Goal: Information Seeking & Learning: Learn about a topic

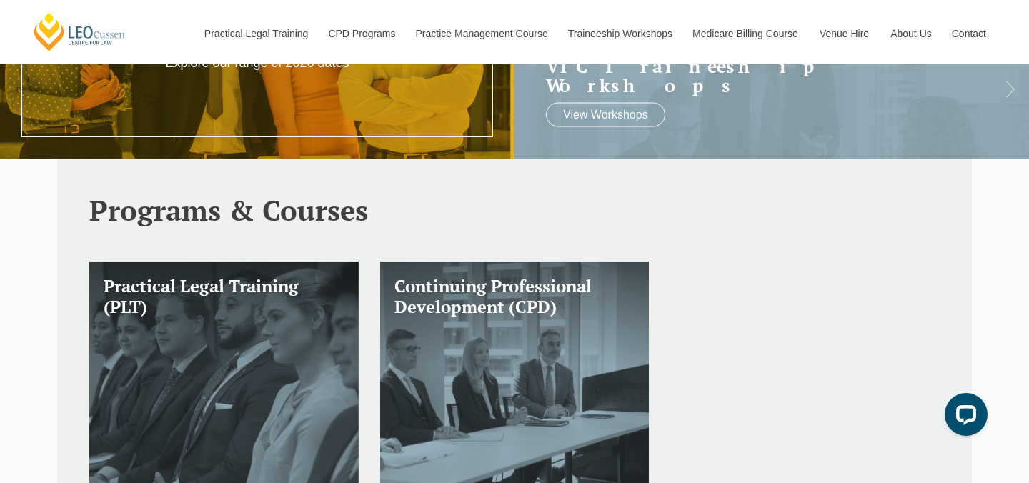
scroll to position [386, 0]
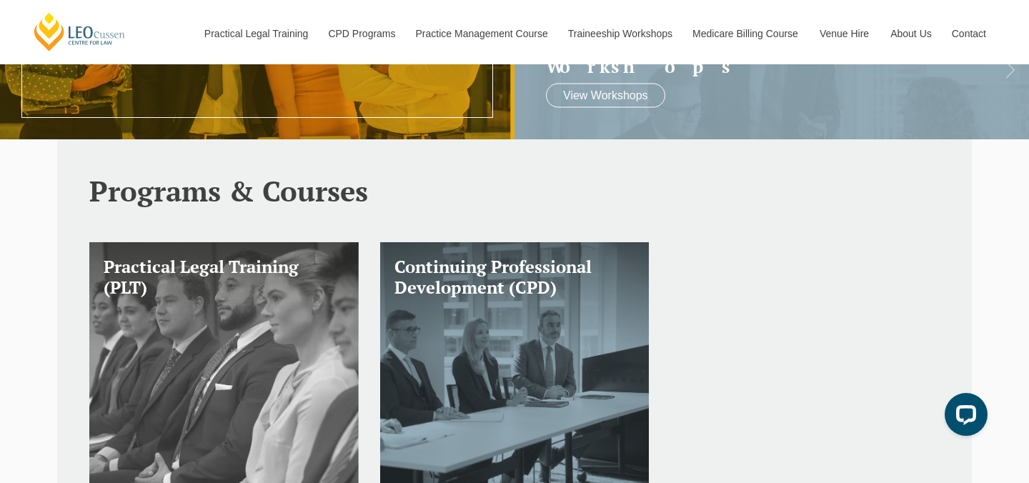
click at [326, 305] on link "Practical Legal Training (PLT)" at bounding box center [223, 364] width 269 height 245
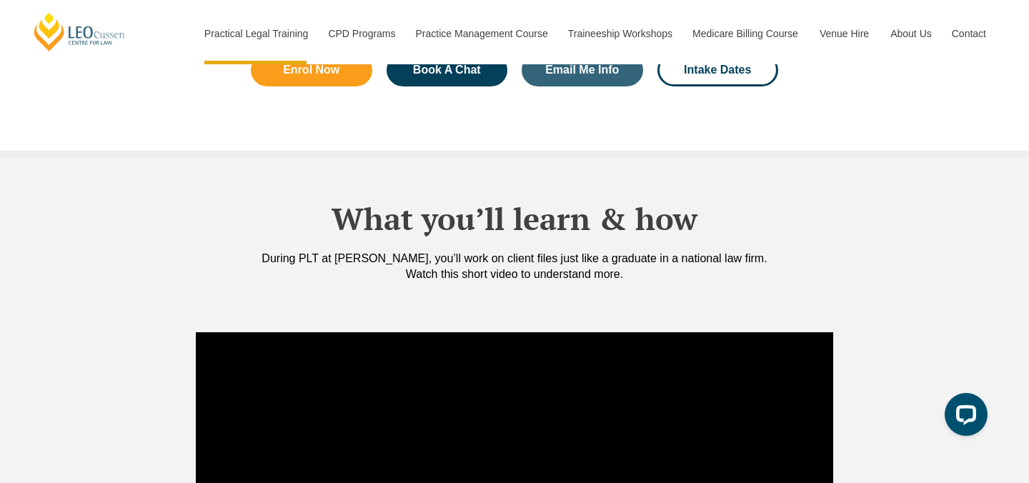
scroll to position [1191, 0]
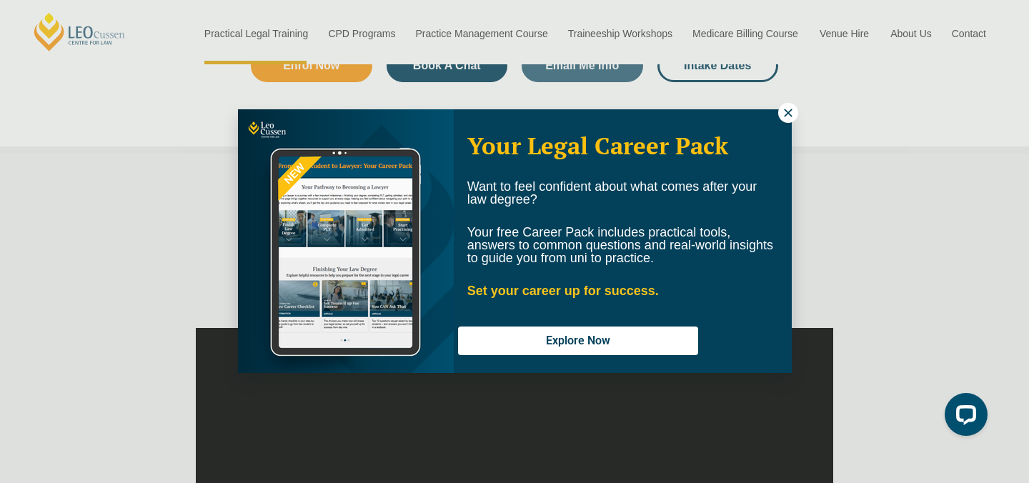
click at [786, 109] on icon at bounding box center [788, 113] width 13 height 13
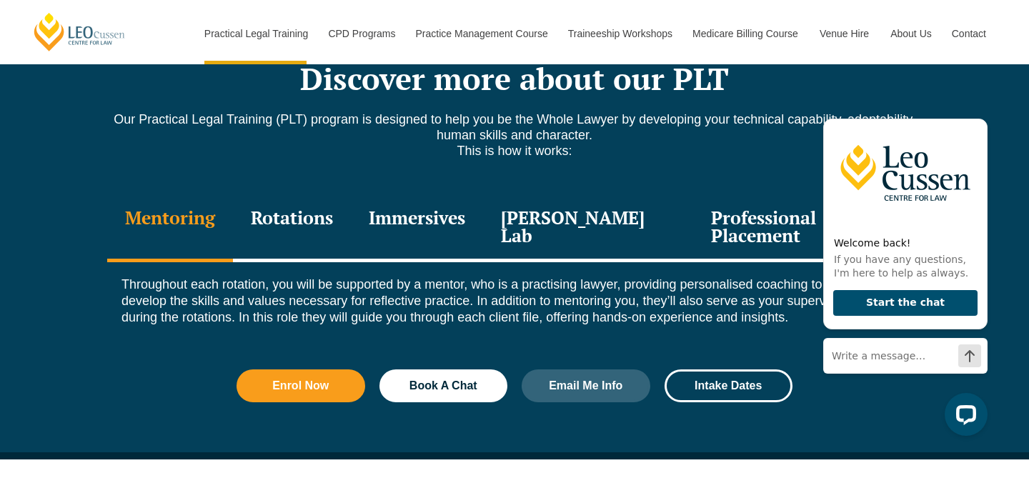
scroll to position [1971, 0]
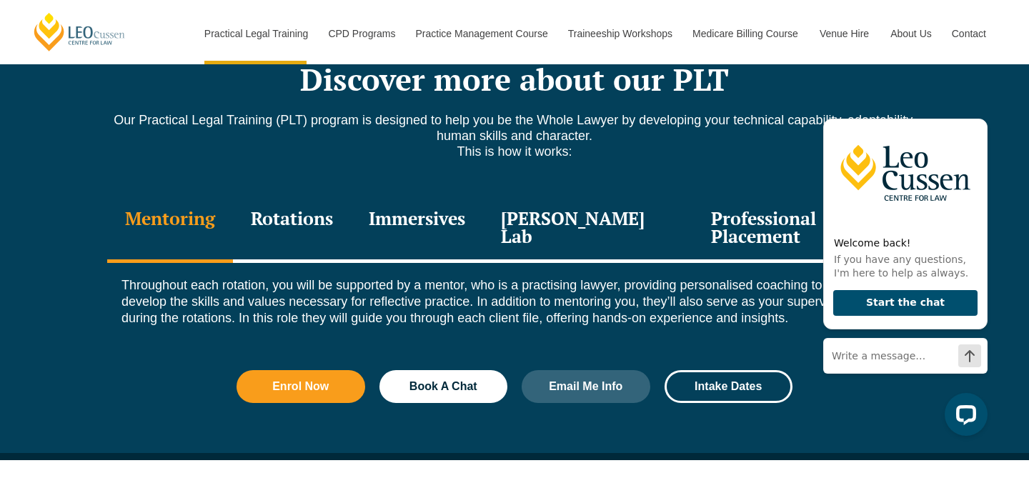
click at [345, 195] on div "Rotations" at bounding box center [292, 229] width 118 height 68
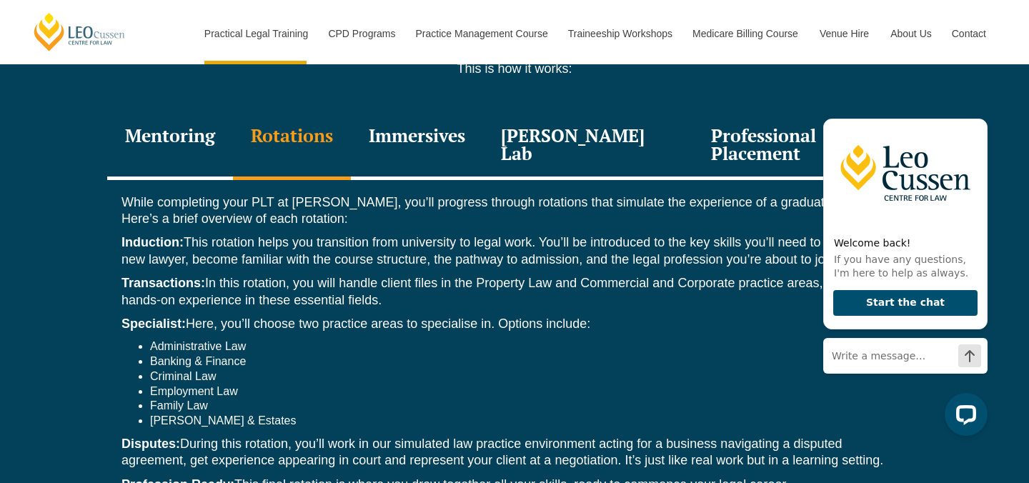
scroll to position [2053, 0]
click at [441, 113] on div "Immersives" at bounding box center [417, 147] width 132 height 68
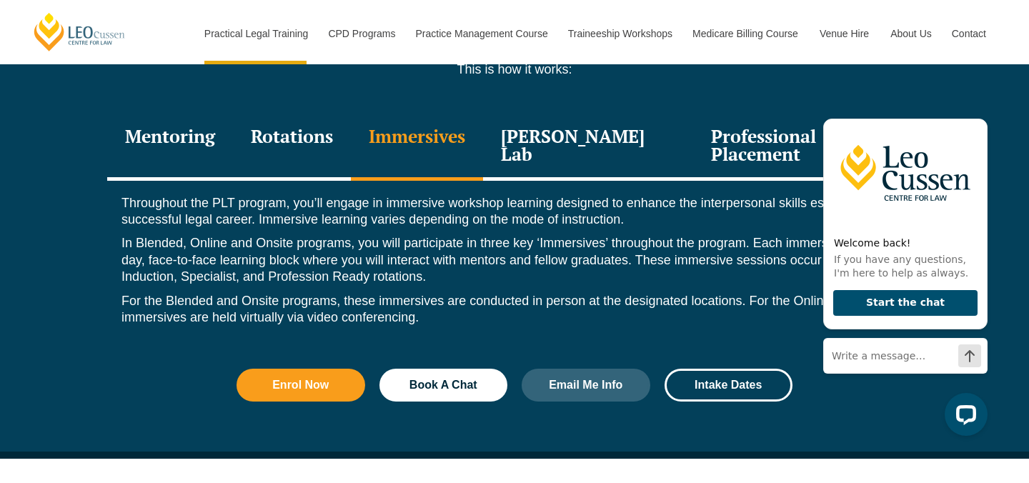
click at [575, 117] on div "[PERSON_NAME] Lab" at bounding box center [588, 147] width 210 height 68
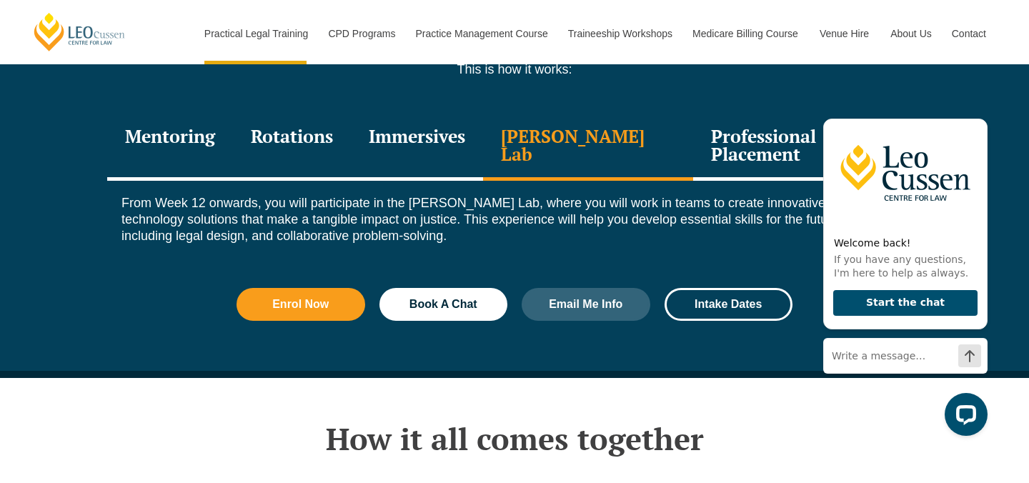
click at [763, 124] on div "Professional Placement" at bounding box center [807, 147] width 229 height 68
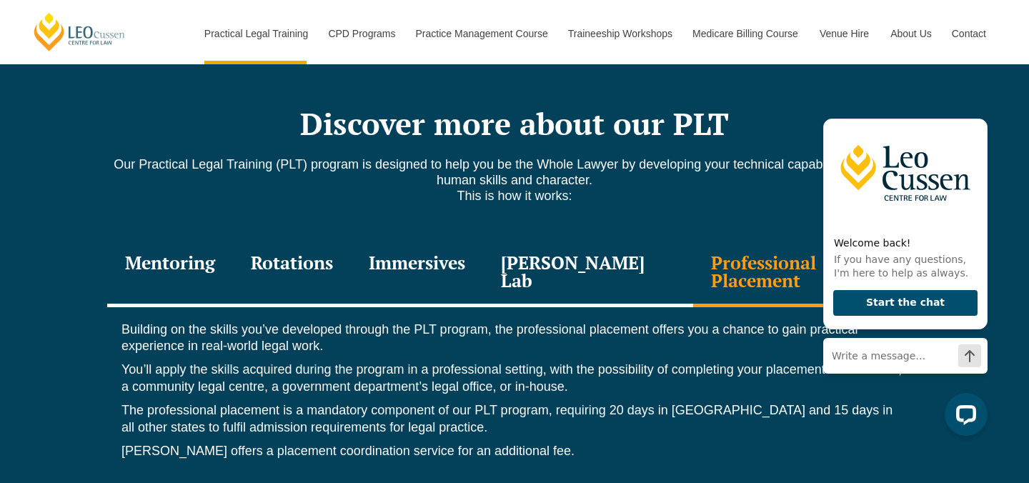
scroll to position [1931, 0]
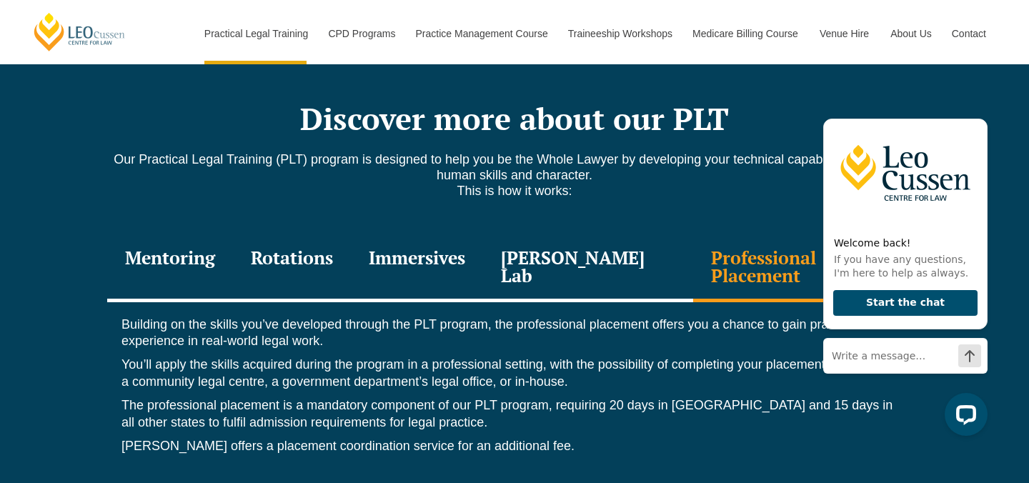
click at [216, 234] on div "Mentoring" at bounding box center [170, 268] width 126 height 68
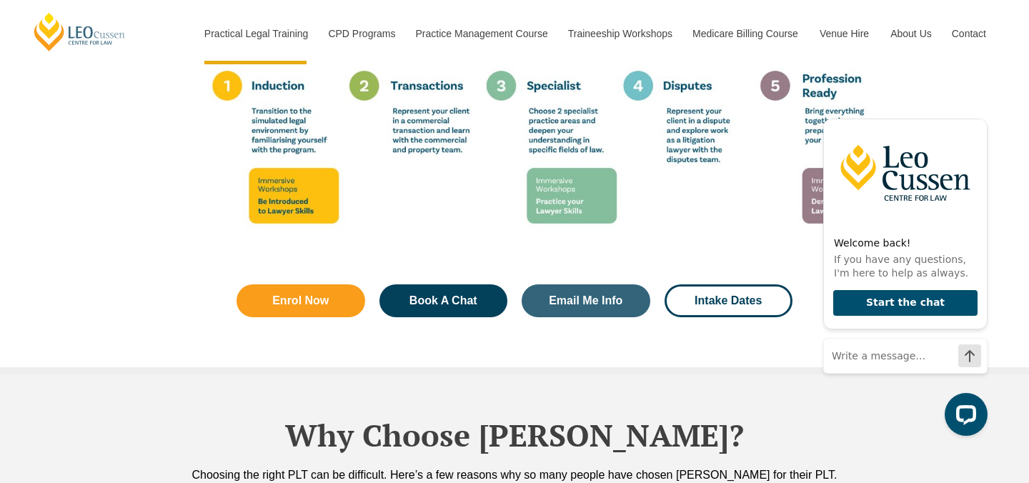
scroll to position [3087, 0]
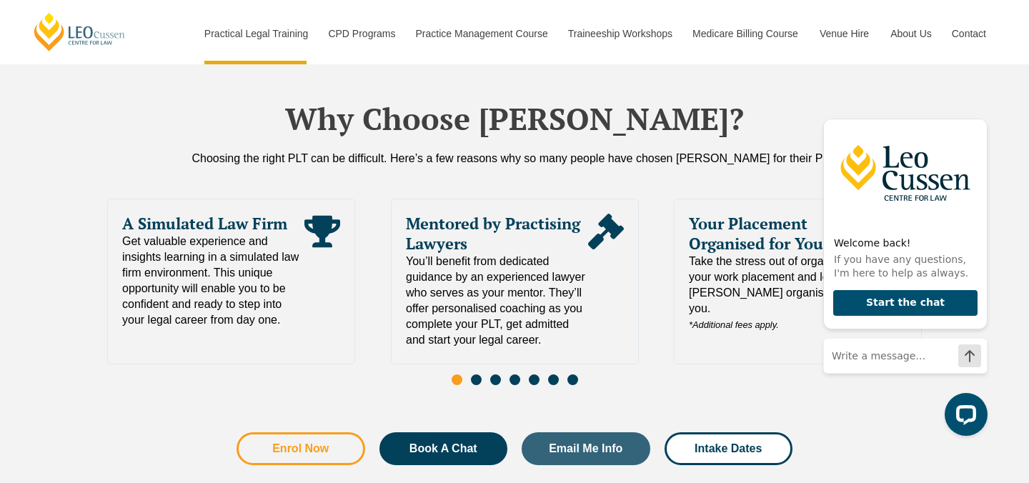
click at [340, 443] on span "Enrol Now" at bounding box center [301, 448] width 90 height 11
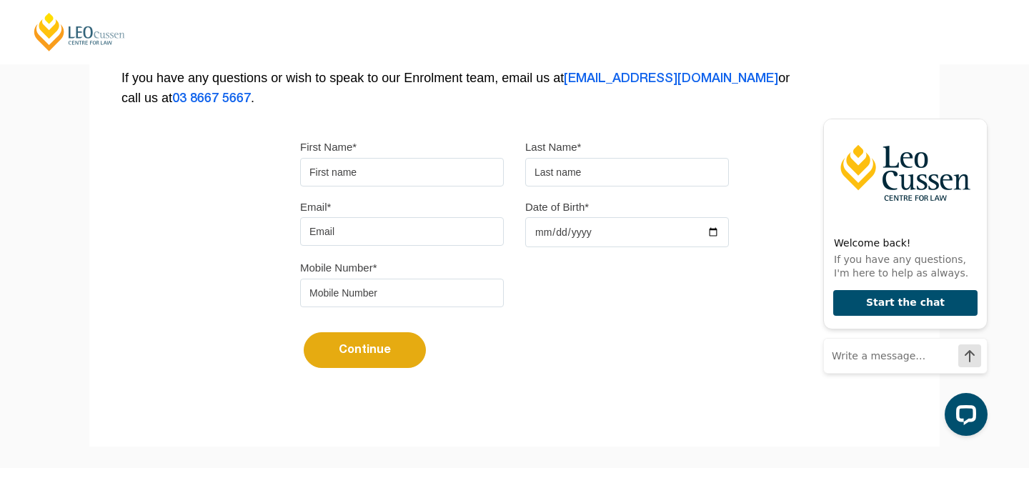
scroll to position [233, 0]
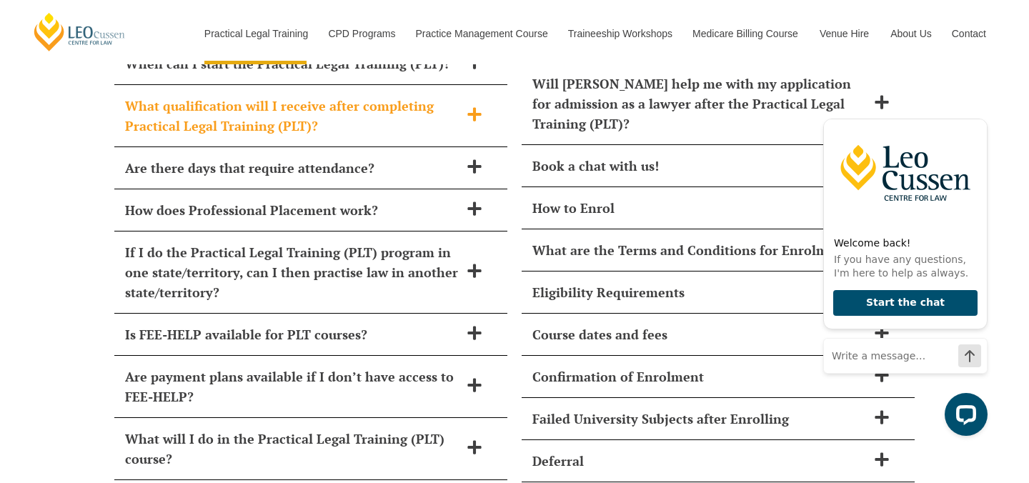
scroll to position [6036, 0]
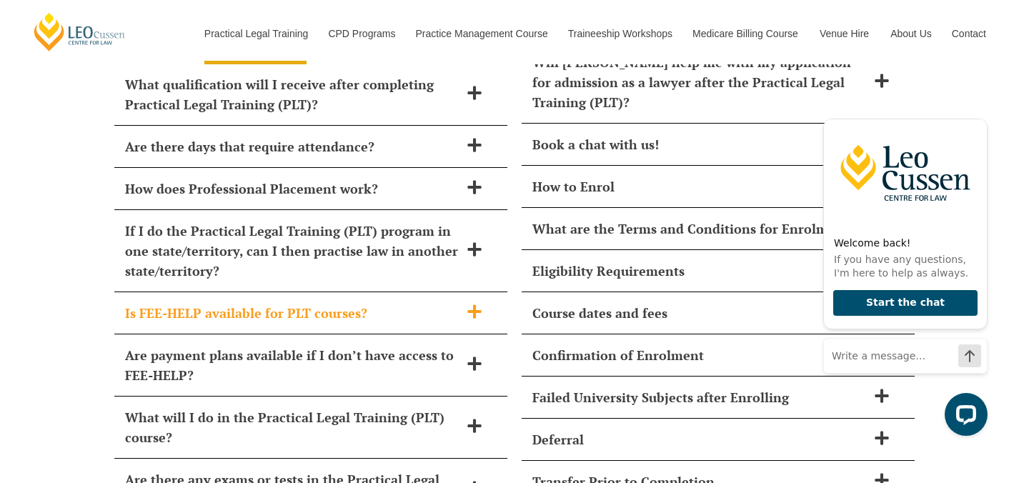
click at [360, 303] on h2 "Is FEE-HELP available for PLT courses?" at bounding box center [292, 313] width 335 height 20
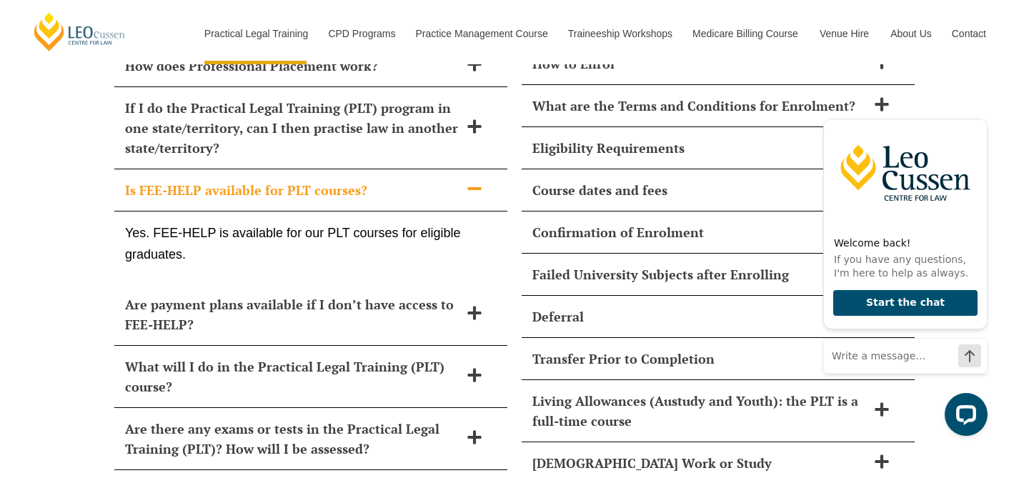
scroll to position [6158, 0]
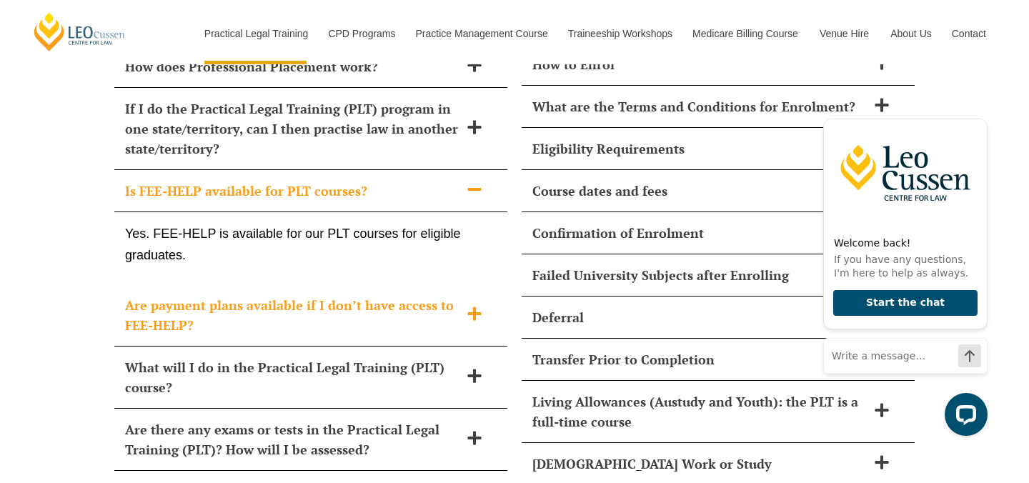
click at [358, 295] on h2 "Are payment plans available if I don’t have access to FEE-HELP?" at bounding box center [292, 315] width 335 height 40
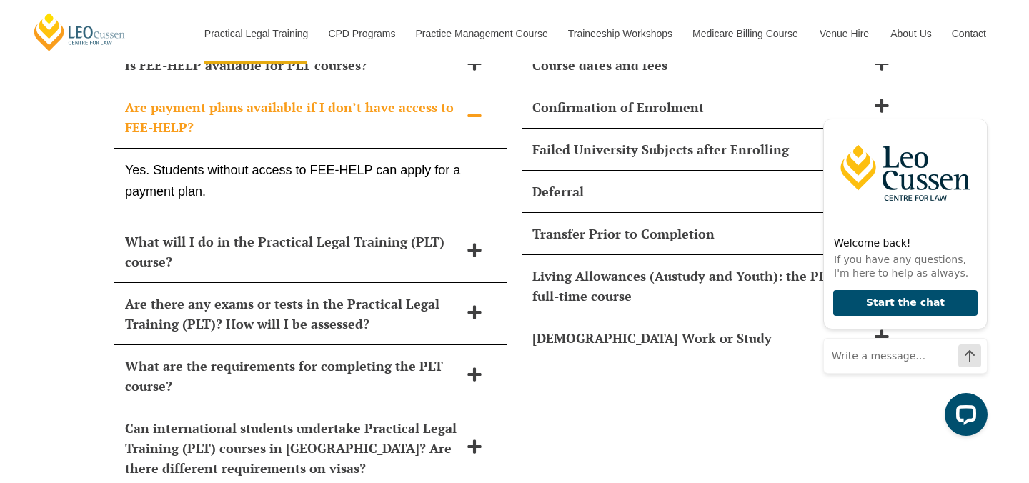
scroll to position [6278, 0]
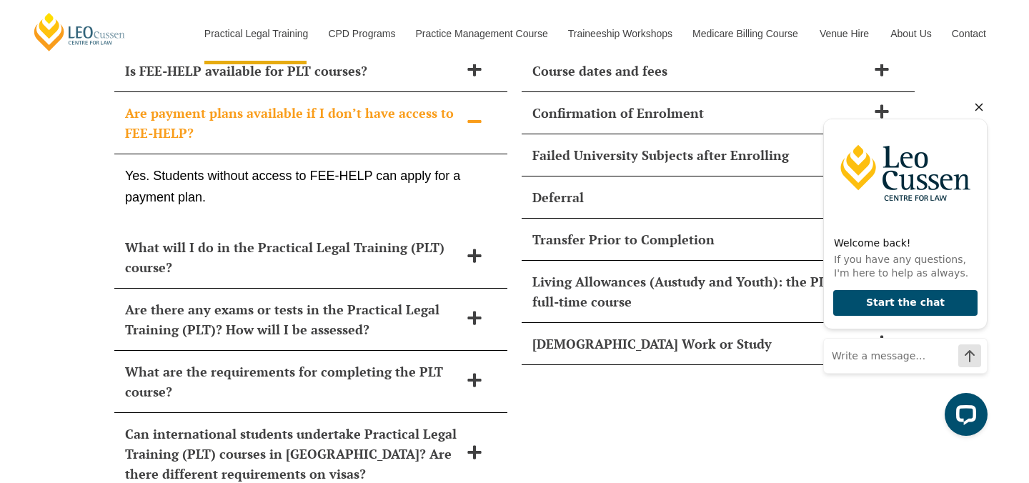
click at [984, 109] on icon "Hide greeting" at bounding box center [979, 107] width 17 height 17
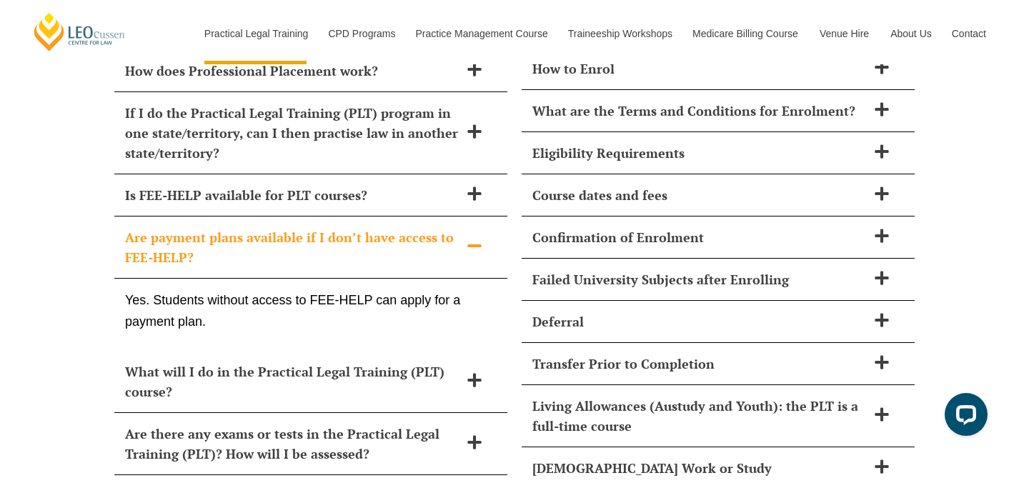
scroll to position [6148, 0]
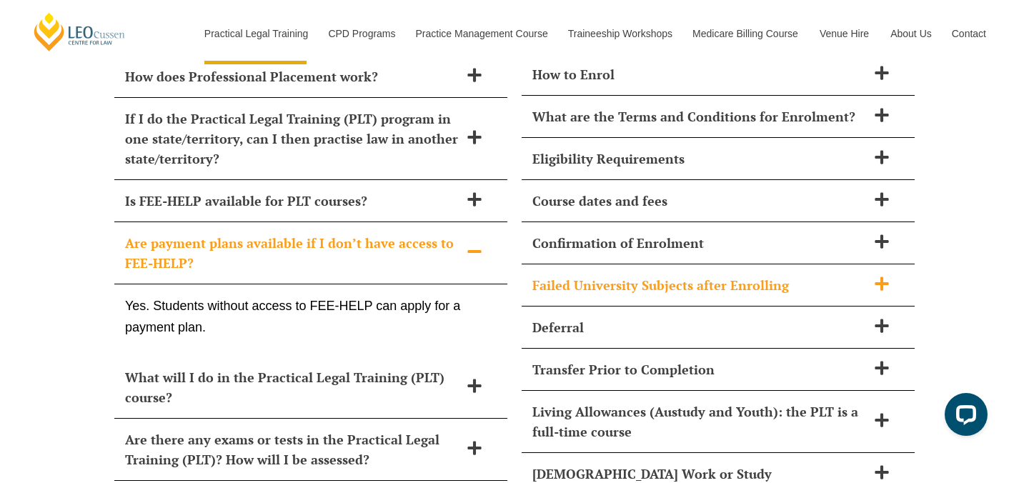
click at [873, 276] on span at bounding box center [882, 285] width 30 height 18
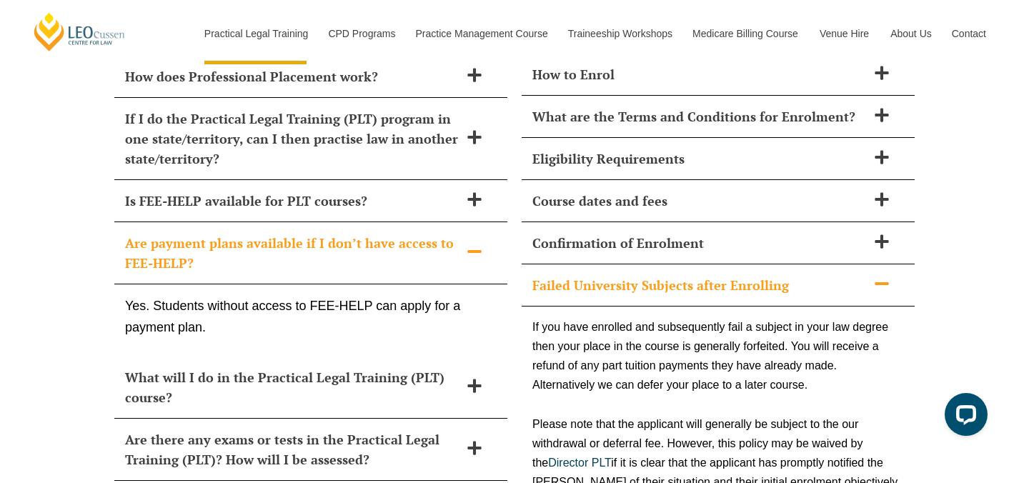
click at [873, 276] on span at bounding box center [882, 285] width 30 height 18
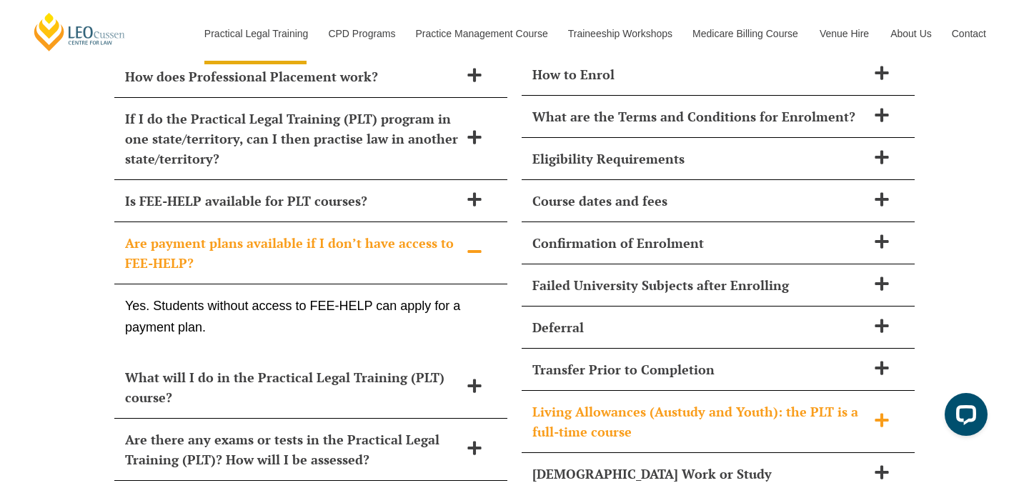
click at [839, 402] on h2 "Living Allowances (Austudy and Youth): the PLT is a full-time course" at bounding box center [700, 422] width 335 height 40
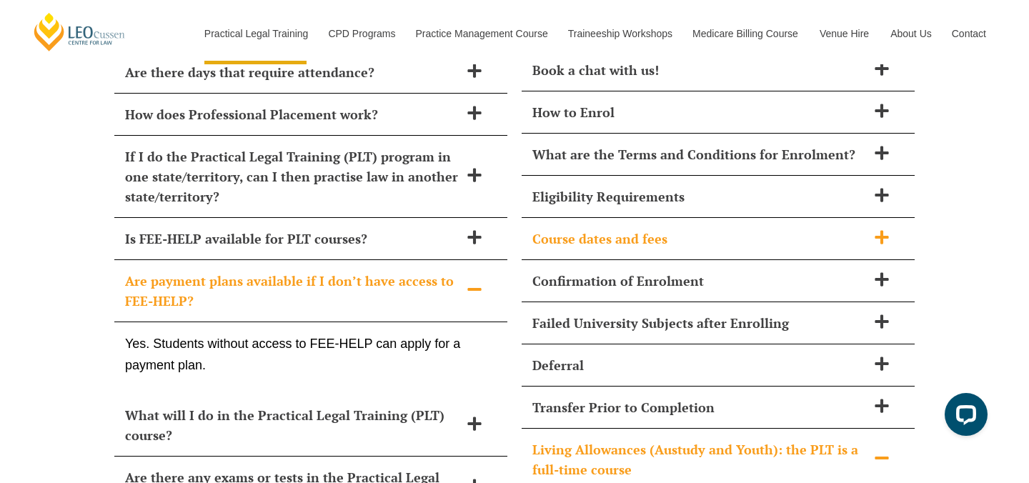
scroll to position [6109, 0]
click at [683, 229] on h2 "Course dates and fees" at bounding box center [700, 239] width 335 height 20
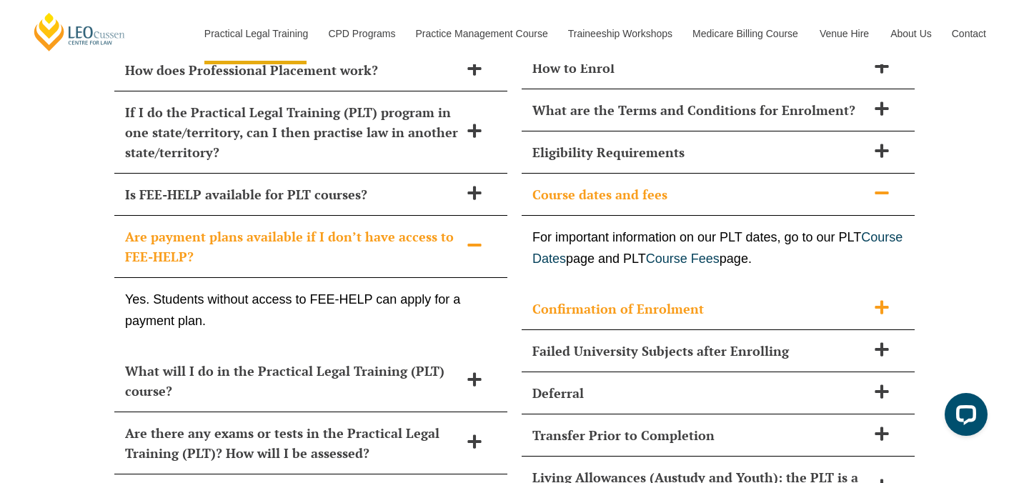
scroll to position [6161, 0]
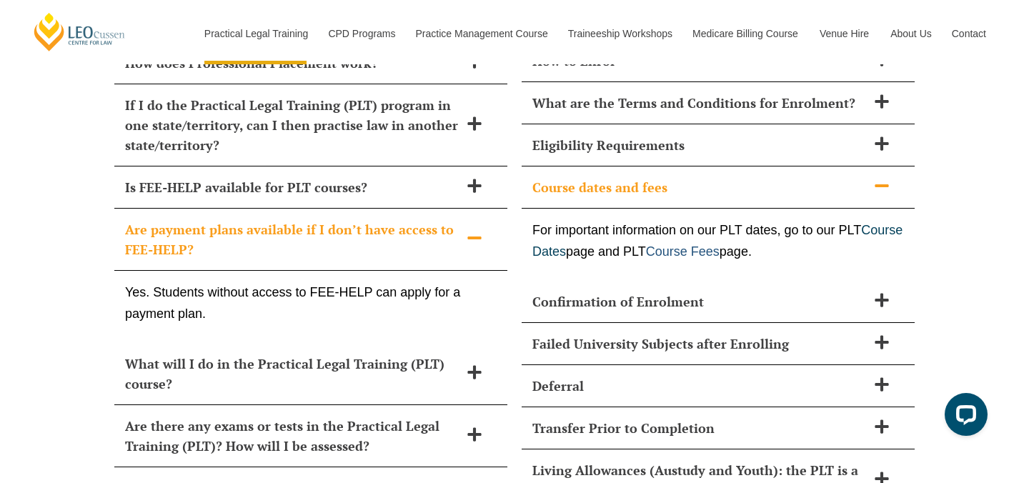
click at [720, 244] on link "Course Fees" at bounding box center [683, 251] width 74 height 14
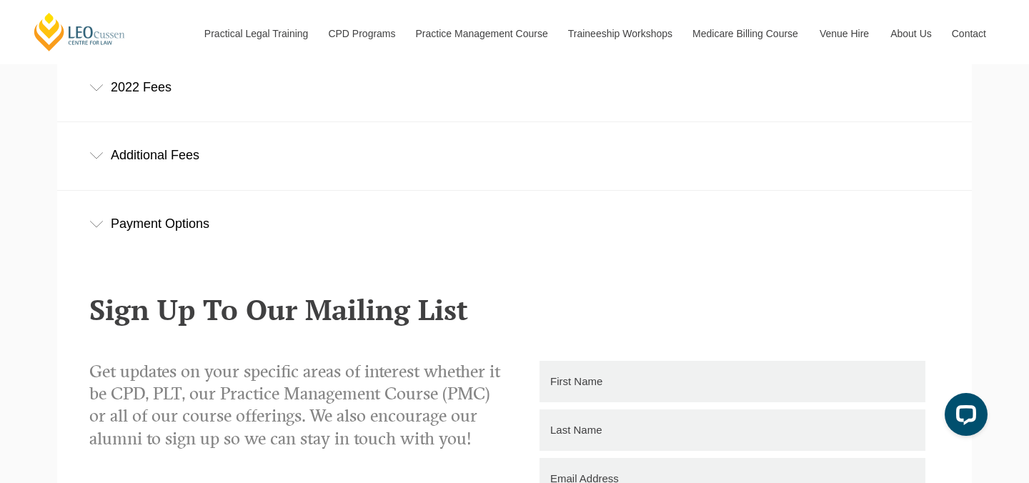
scroll to position [520, 0]
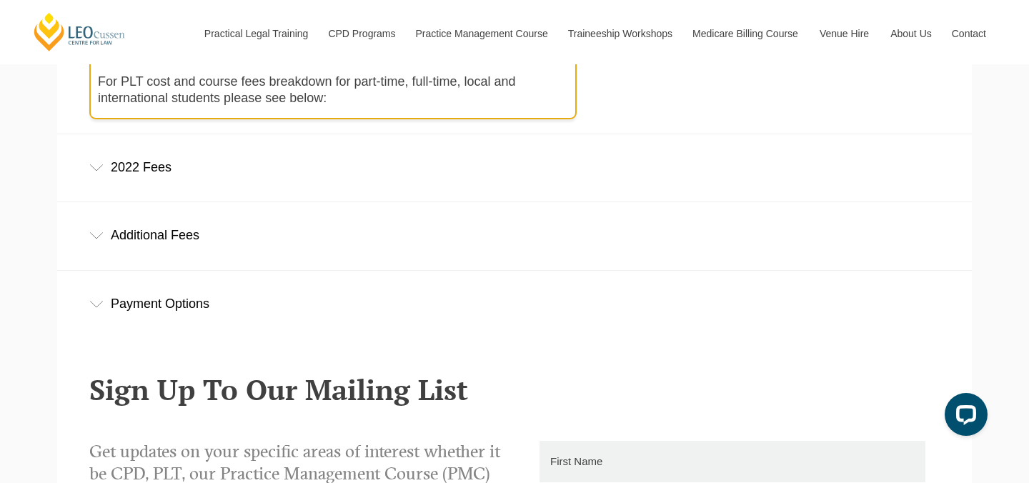
click at [237, 153] on div "2022 Fees" at bounding box center [514, 167] width 915 height 66
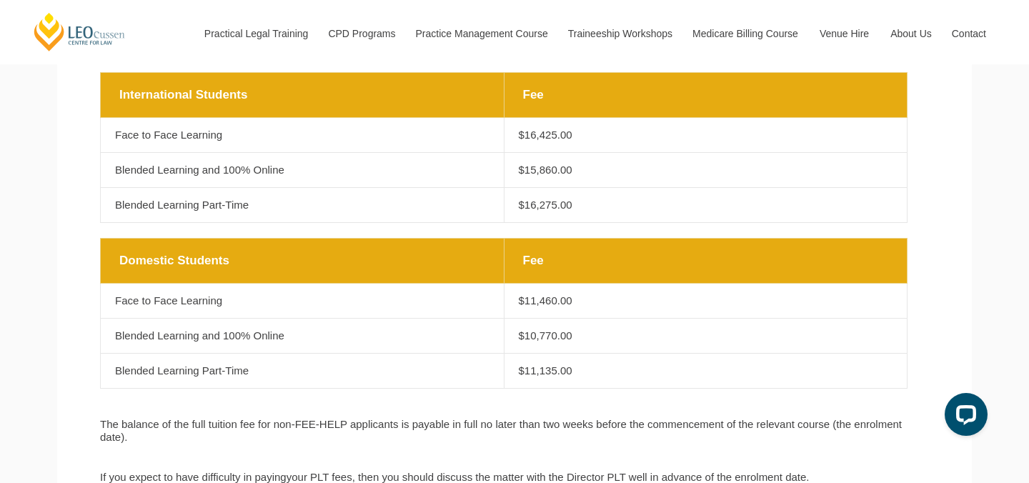
scroll to position [718, 0]
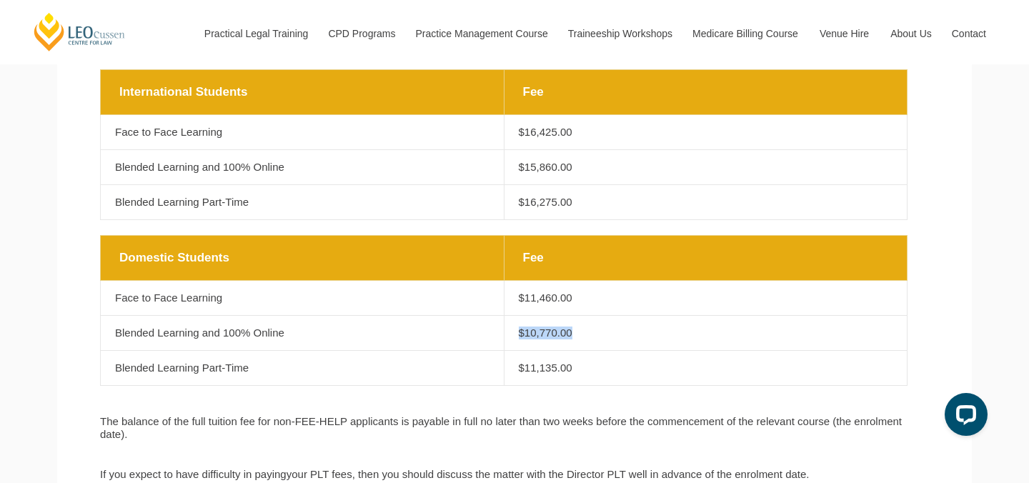
drag, startPoint x: 575, startPoint y: 346, endPoint x: 500, endPoint y: 327, distance: 77.5
click at [499, 327] on tr "Domestic Students Blended Learning and 100% Online Fee $10,770.00" at bounding box center [504, 333] width 807 height 35
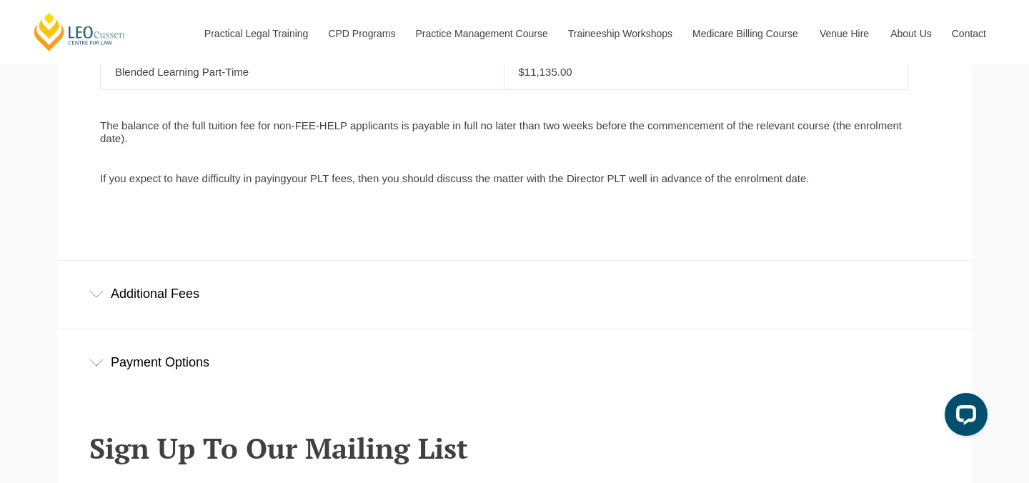
scroll to position [1039, 0]
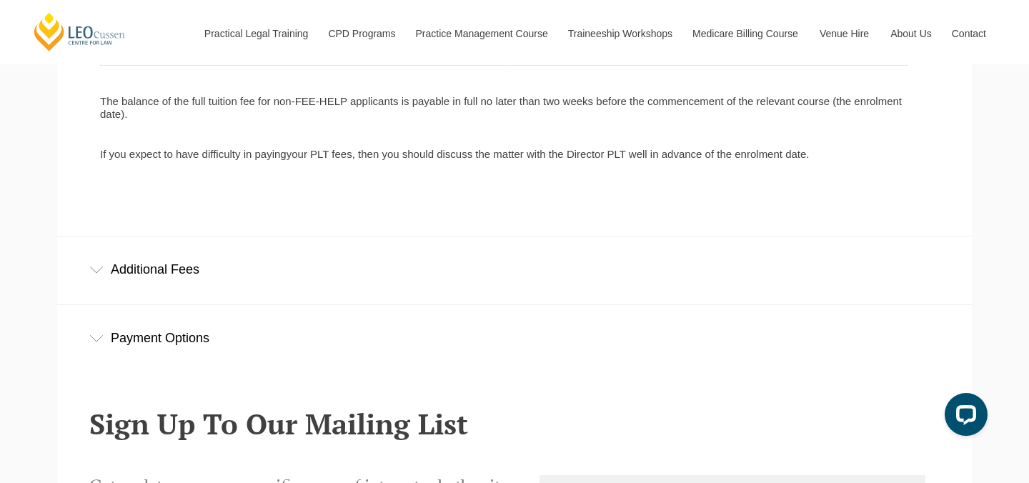
click at [142, 277] on div "Additional Fees" at bounding box center [514, 270] width 915 height 66
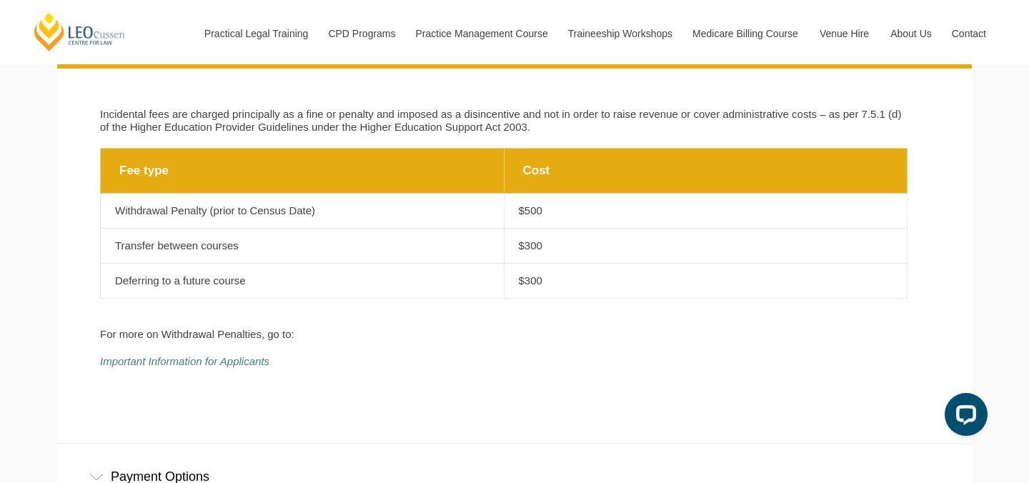
scroll to position [1314, 0]
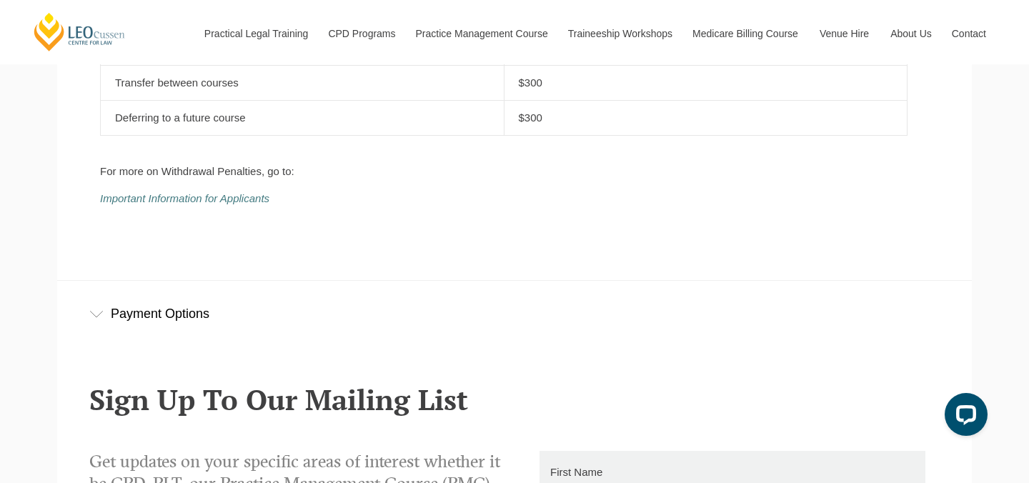
click at [157, 309] on div "Payment Options" at bounding box center [514, 314] width 915 height 66
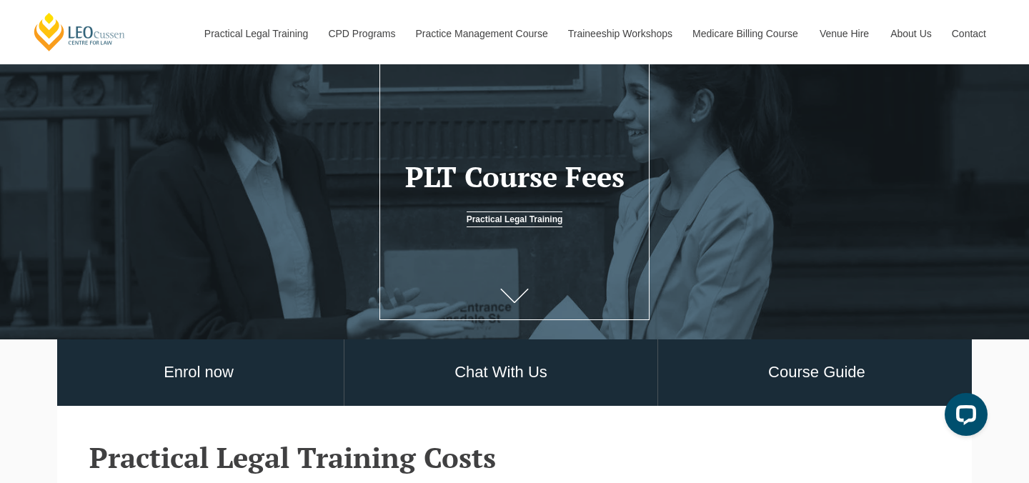
scroll to position [98, 0]
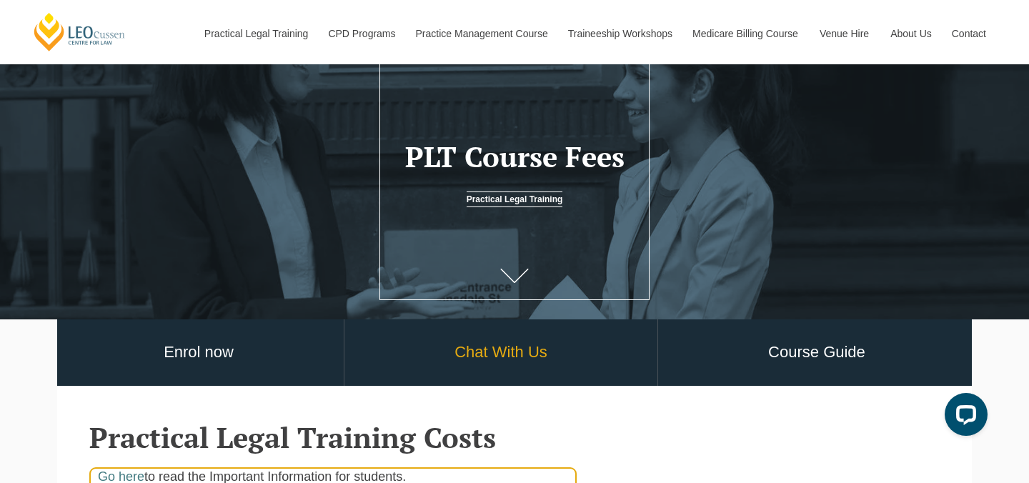
click at [527, 375] on link "Chat With Us" at bounding box center [501, 353] width 313 height 66
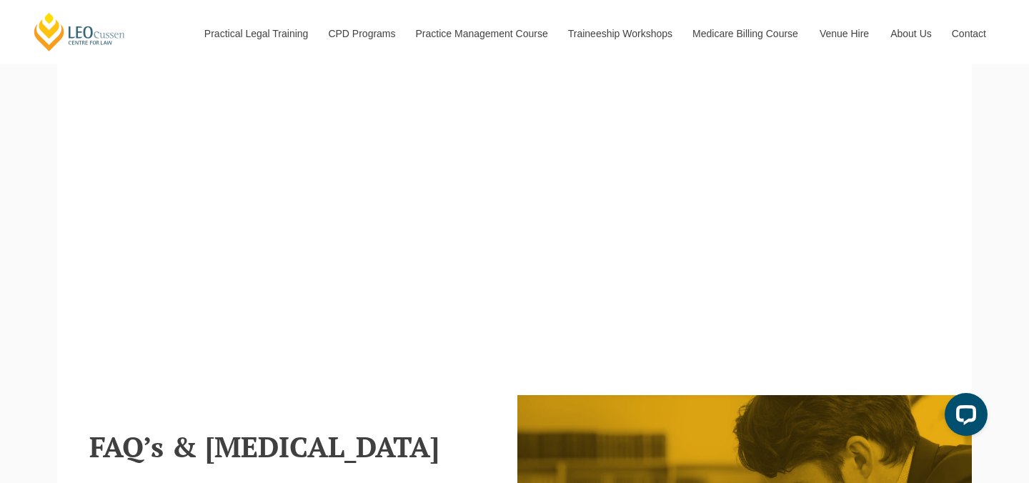
scroll to position [623, 0]
